Goal: Navigation & Orientation: Understand site structure

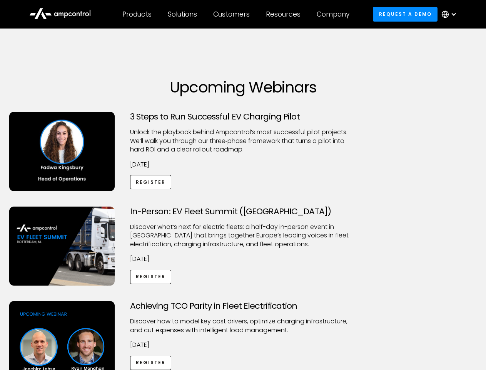
click at [237, 14] on div "Customers" at bounding box center [231, 14] width 37 height 8
click at [137, 14] on div "Products" at bounding box center [136, 14] width 29 height 8
click at [183, 14] on div "Solutions" at bounding box center [182, 14] width 29 height 8
click at [233, 14] on div "Customers" at bounding box center [231, 14] width 37 height 8
click at [285, 14] on div "Resources" at bounding box center [283, 14] width 35 height 8
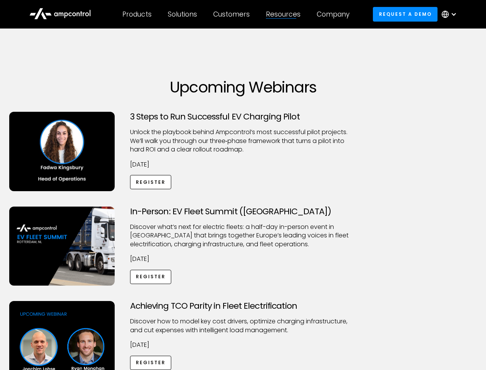
click at [336, 14] on div "Company" at bounding box center [333, 14] width 33 height 8
click at [451, 14] on div at bounding box center [454, 14] width 6 height 6
